Goal: Transaction & Acquisition: Purchase product/service

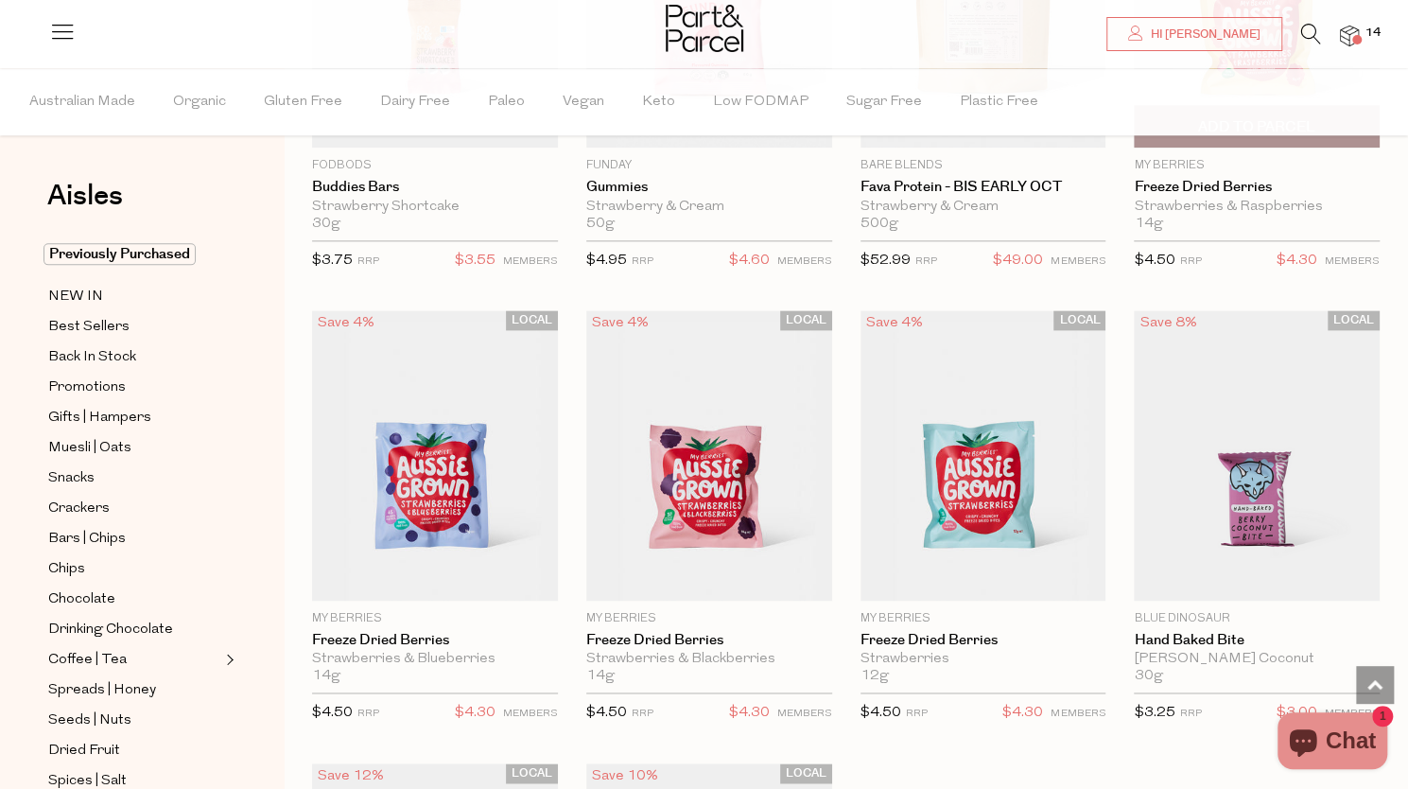
scroll to position [1294, 0]
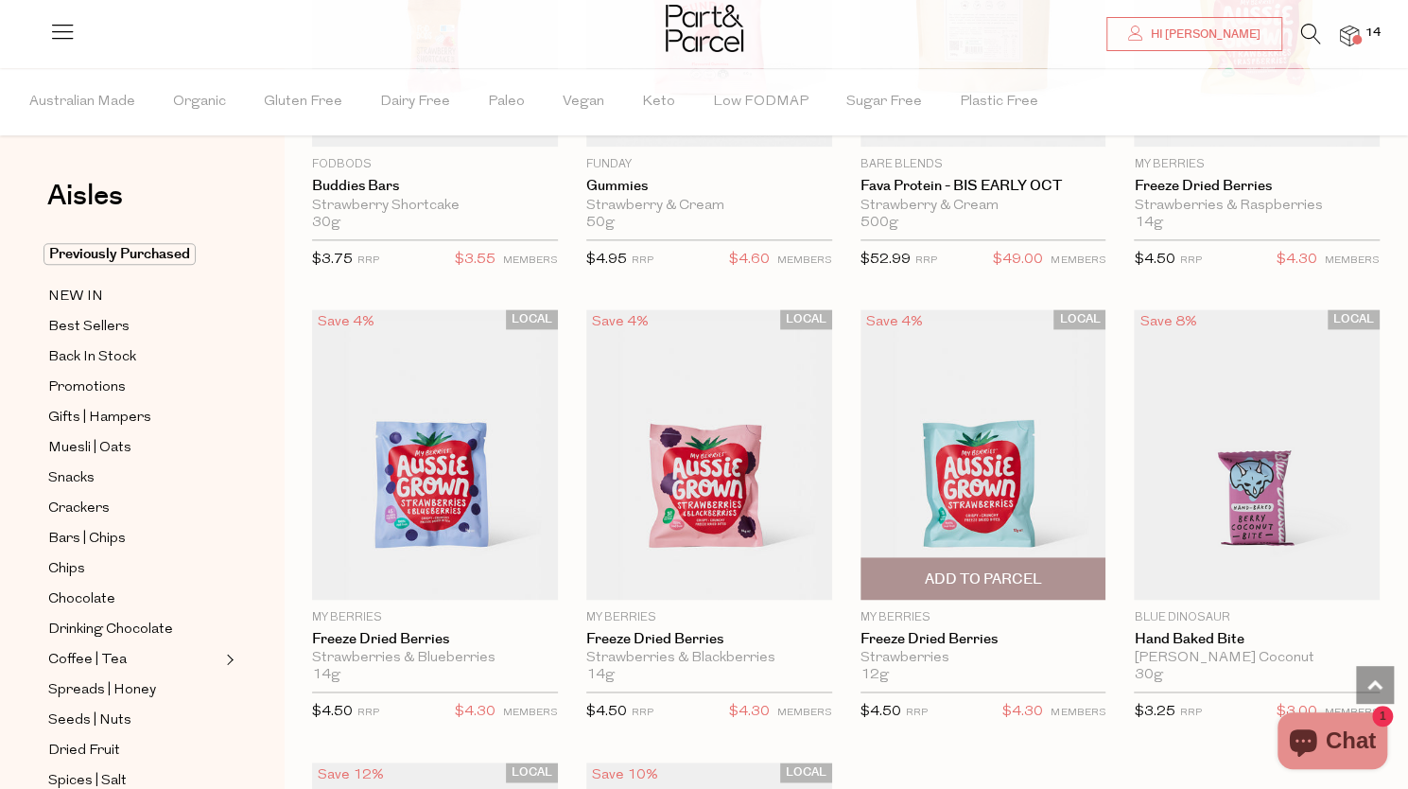
click at [997, 572] on span "Add To Parcel" at bounding box center [982, 579] width 117 height 20
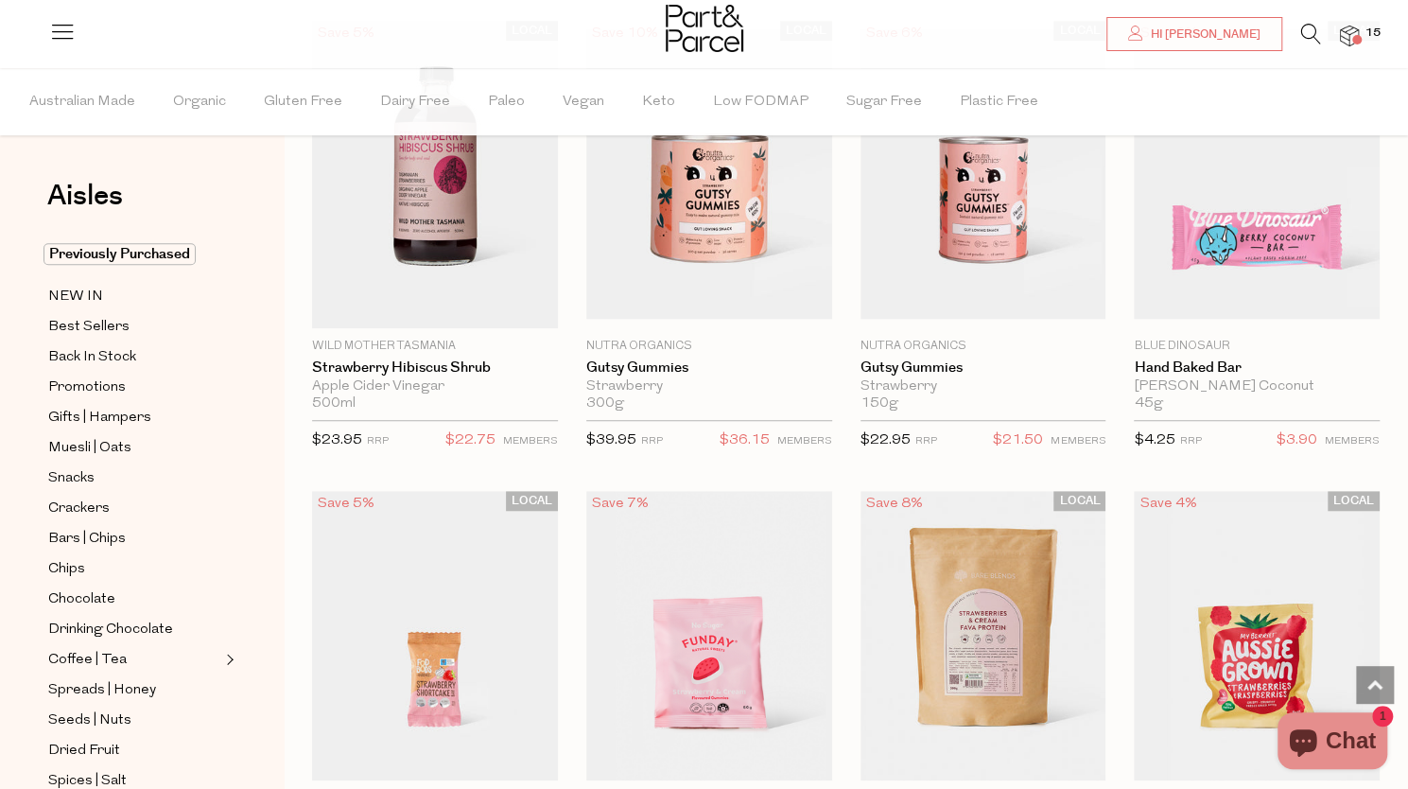
scroll to position [659, 0]
click at [1347, 44] on img at bounding box center [1349, 37] width 19 height 22
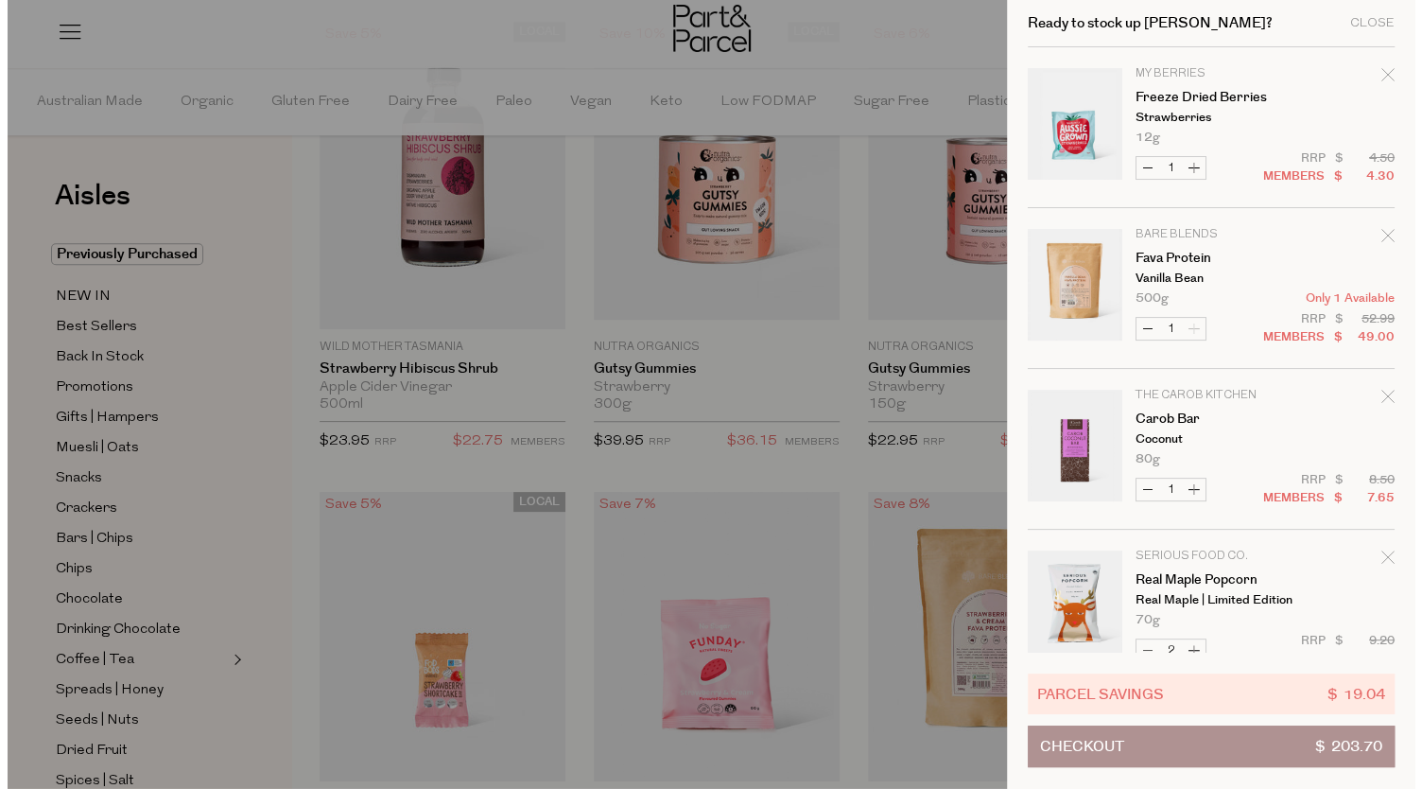
scroll to position [664, 0]
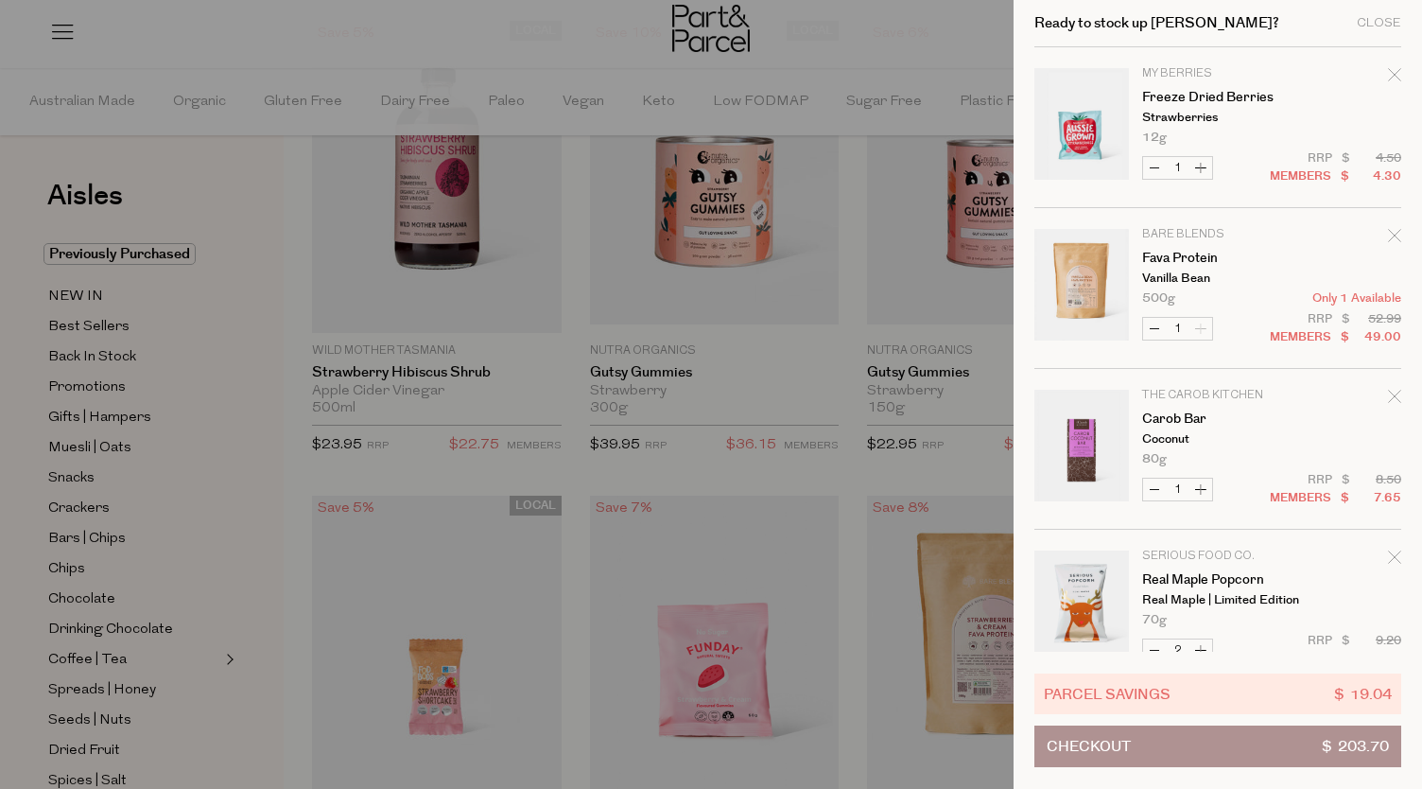
click at [1208, 169] on button "Increase Freeze Dried Berries" at bounding box center [1201, 168] width 23 height 22
type input "2"
click at [286, 405] on div at bounding box center [711, 394] width 1422 height 789
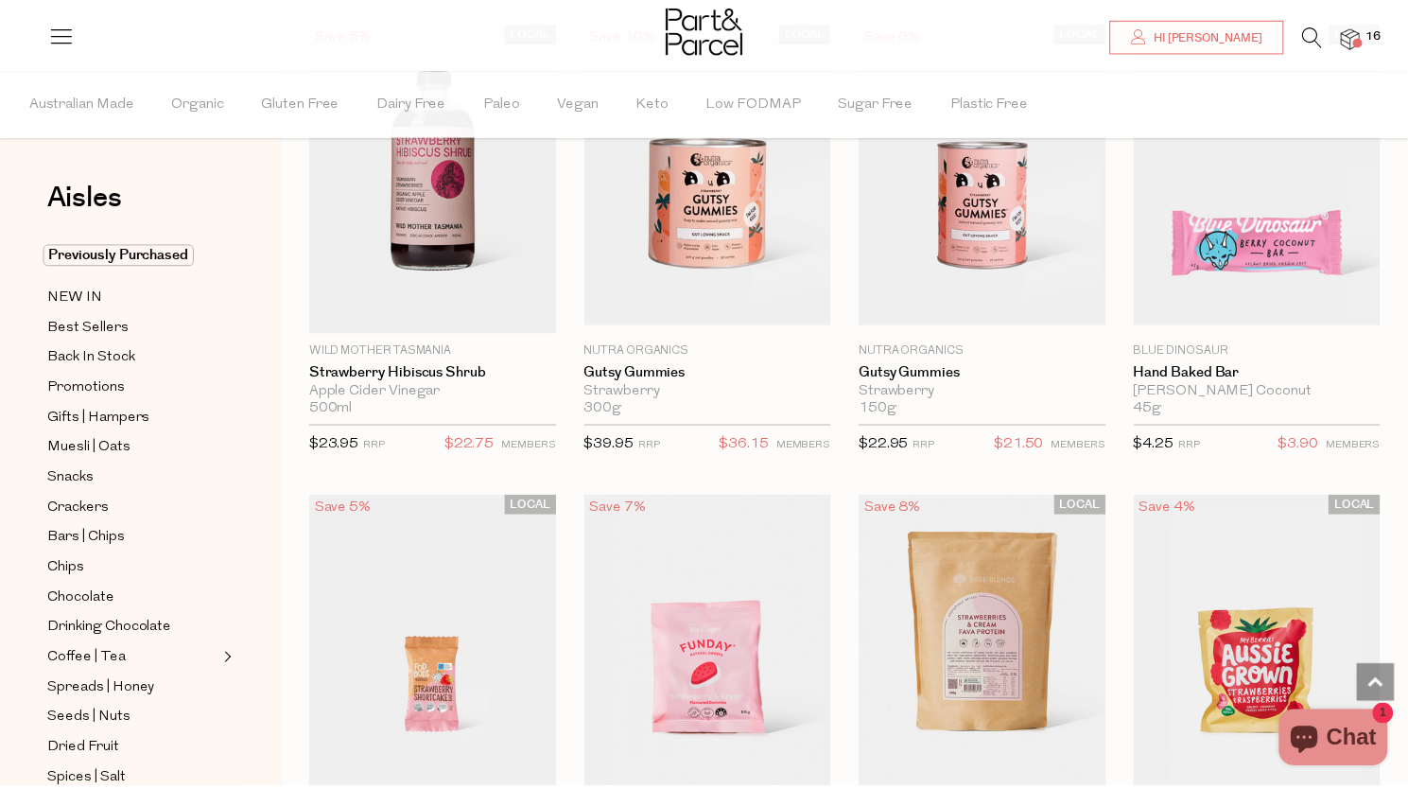
scroll to position [1475, 0]
